Goal: Navigation & Orientation: Understand site structure

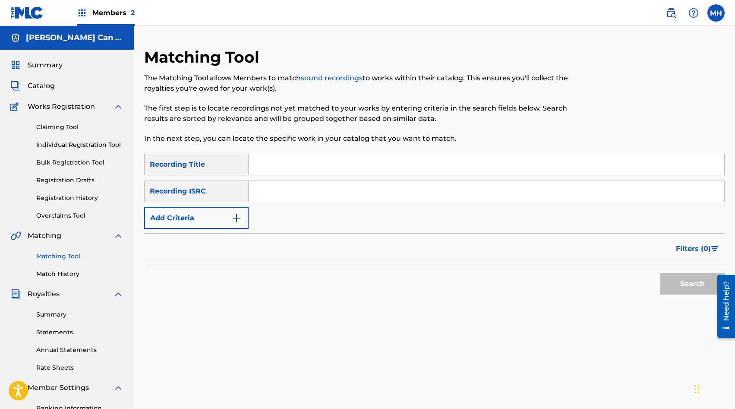
click at [60, 126] on link "Claiming Tool" at bounding box center [79, 127] width 87 height 9
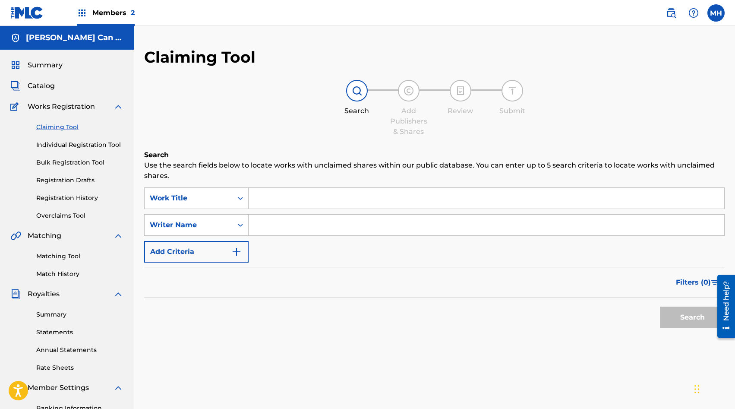
click at [81, 147] on link "Individual Registration Tool" at bounding box center [79, 144] width 87 height 9
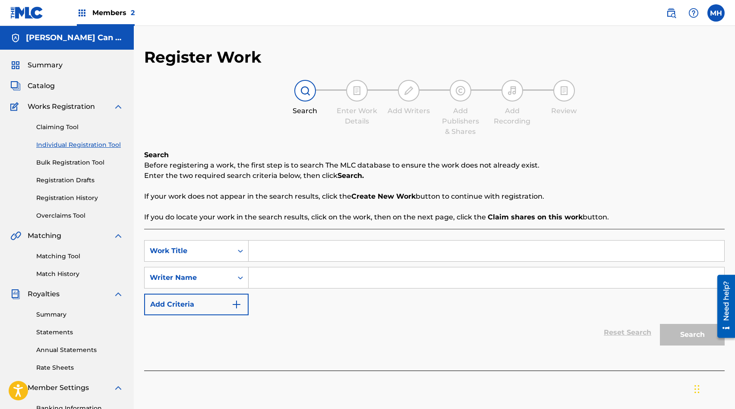
click at [70, 163] on link "Bulk Registration Tool" at bounding box center [79, 162] width 87 height 9
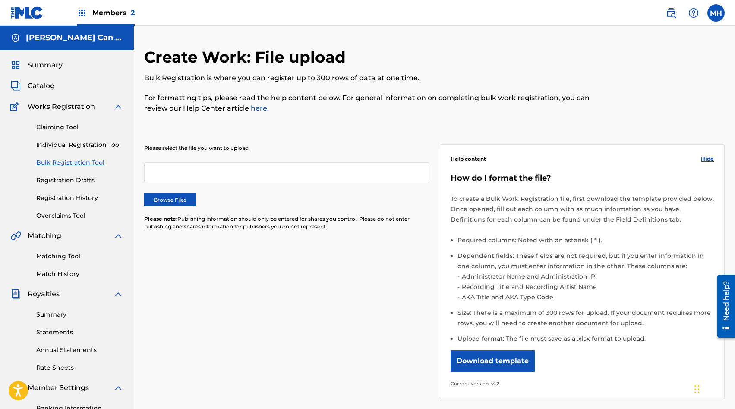
click at [72, 181] on link "Registration Drafts" at bounding box center [79, 180] width 87 height 9
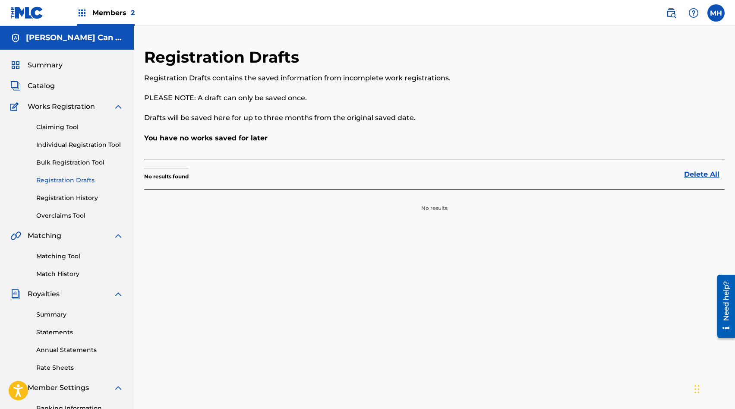
click at [73, 201] on link "Registration History" at bounding box center [79, 197] width 87 height 9
